Goal: Information Seeking & Learning: Learn about a topic

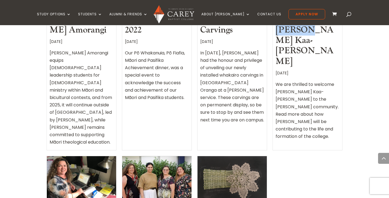
scroll to position [701, 0]
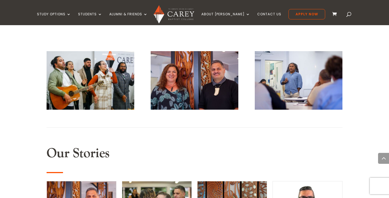
scroll to position [474, 0]
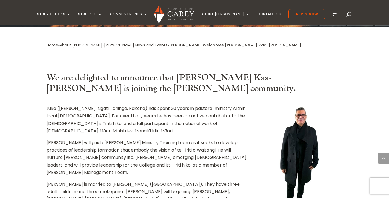
scroll to position [246, 0]
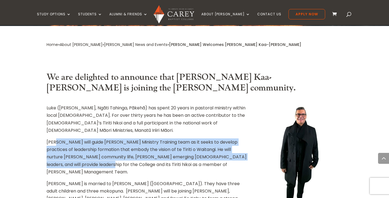
drag, startPoint x: 55, startPoint y: 63, endPoint x: 59, endPoint y: 88, distance: 25.6
click at [59, 138] on p "Luke will guide Carey’s Ministry Training team as it seeks to develop practices…" at bounding box center [147, 159] width 201 height 42
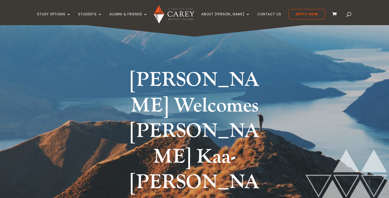
scroll to position [0, 0]
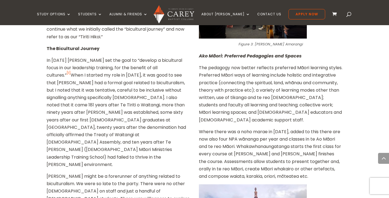
scroll to position [237, 0]
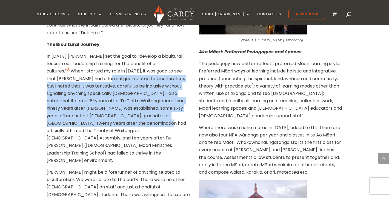
drag, startPoint x: 71, startPoint y: 48, endPoint x: 82, endPoint y: 90, distance: 43.1
click at [82, 90] on p "In 2013 Carey set the goal to “develop a bicultural focus in our leadership tra…" at bounding box center [118, 111] width 143 height 116
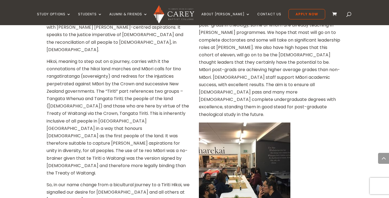
scroll to position [722, 0]
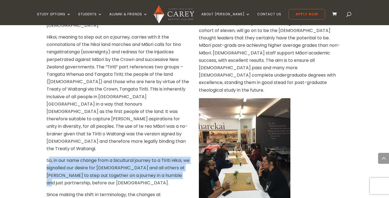
drag, startPoint x: 48, startPoint y: 48, endPoint x: 50, endPoint y: 70, distance: 21.7
click at [50, 157] on p "So, in our name change from a bicultural journey to a Tiriti Hikoi, we signalle…" at bounding box center [118, 174] width 143 height 34
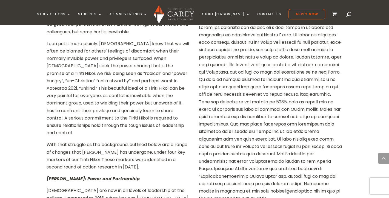
scroll to position [1059, 0]
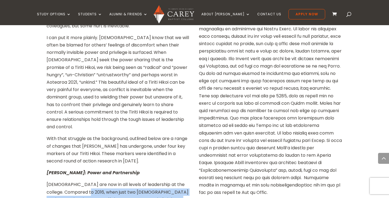
drag, startPoint x: 77, startPoint y: 58, endPoint x: 86, endPoint y: 99, distance: 41.3
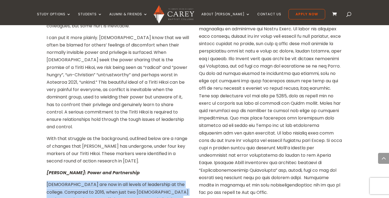
drag, startPoint x: 48, startPoint y: 48, endPoint x: 161, endPoint y: 117, distance: 132.1
copy p "Māori are now in all levels of leadership at the college. Compared to 2016, whe…"
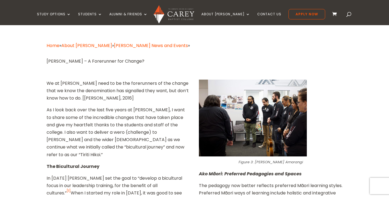
scroll to position [0, 0]
